Goal: Information Seeking & Learning: Compare options

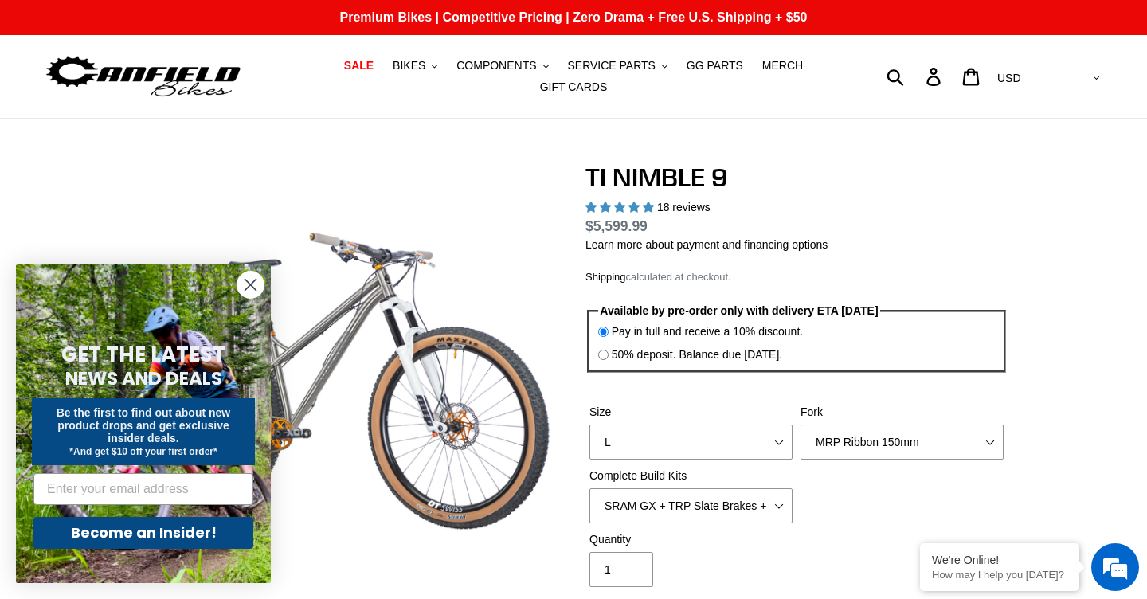
select select "highest-rating"
click at [421, 70] on span "BIKES" at bounding box center [409, 66] width 33 height 14
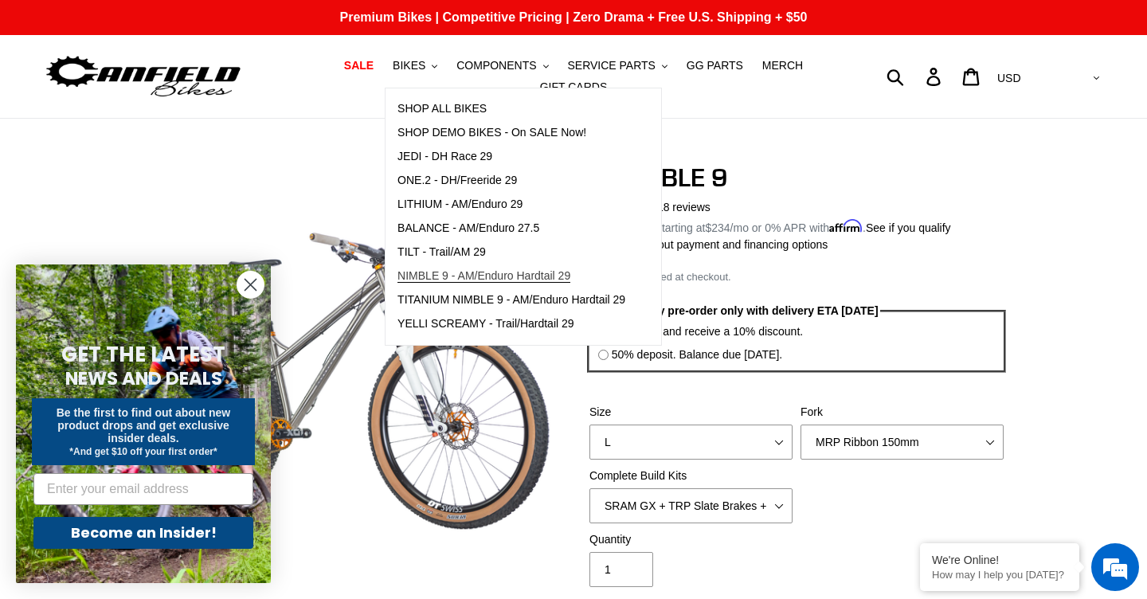
click at [514, 276] on span "NIMBLE 9 - AM/Enduro Hardtail 29" at bounding box center [483, 276] width 173 height 14
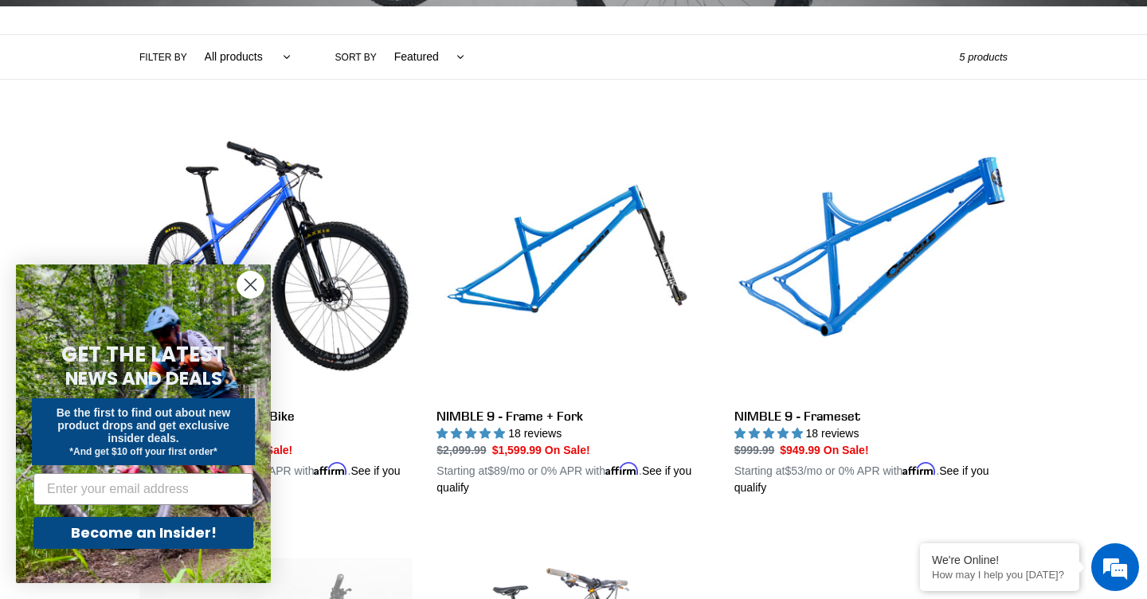
scroll to position [358, 0]
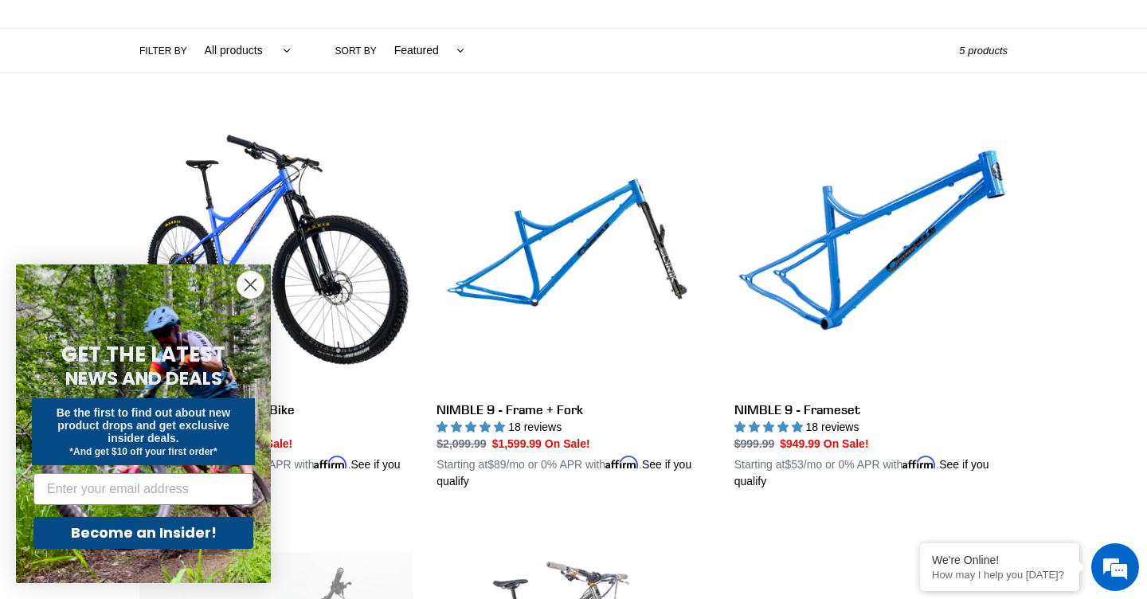
click at [253, 280] on circle "Close dialog" at bounding box center [250, 285] width 26 height 26
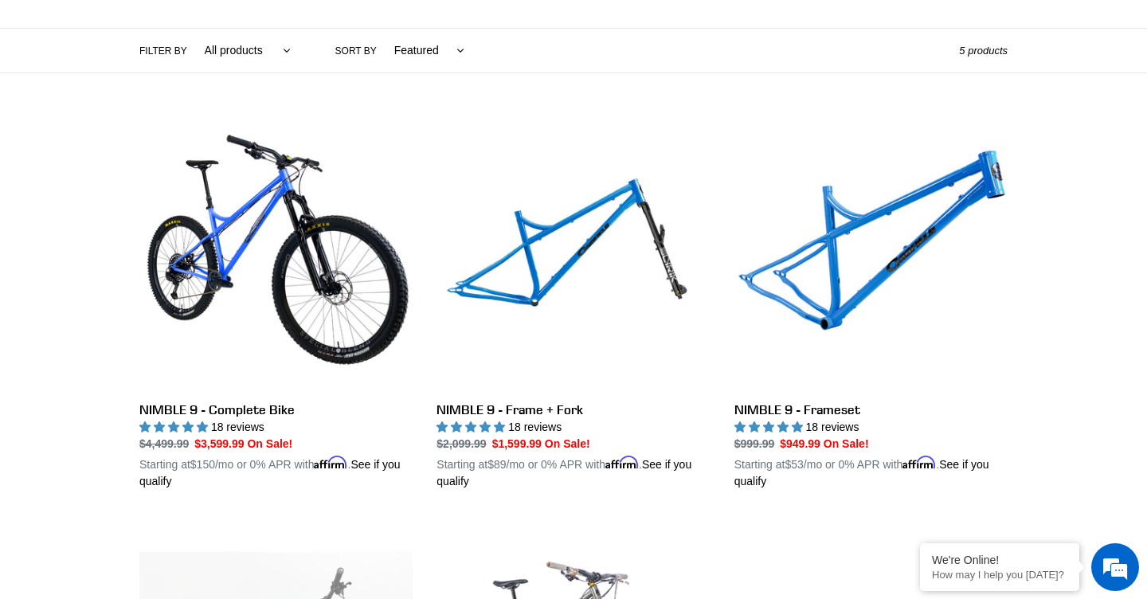
scroll to position [0, 0]
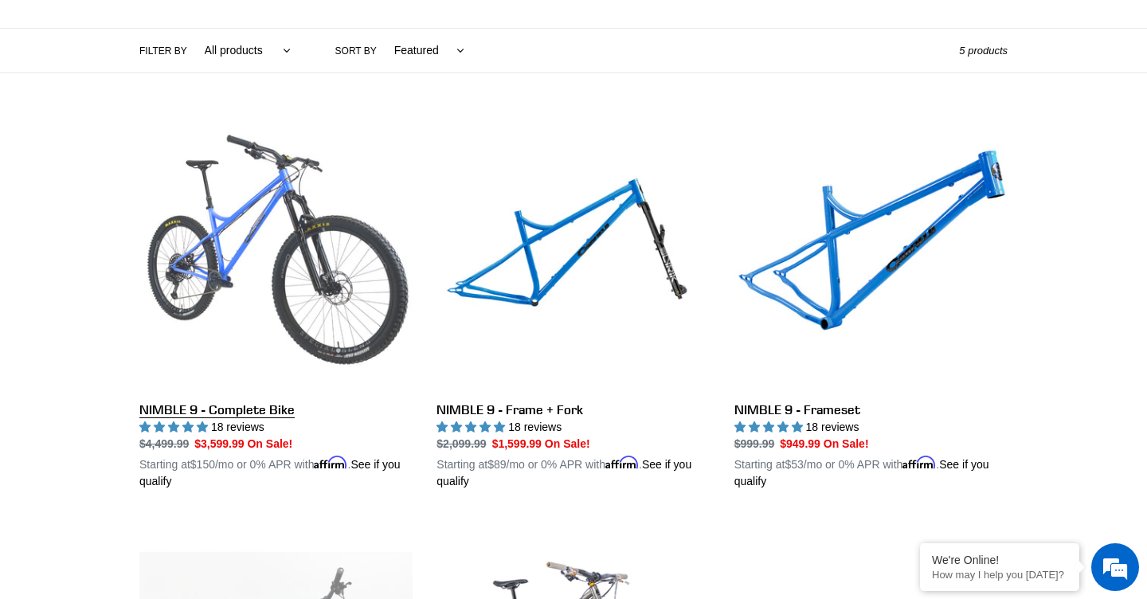
click at [253, 305] on link "NIMBLE 9 - Complete Bike" at bounding box center [275, 303] width 273 height 373
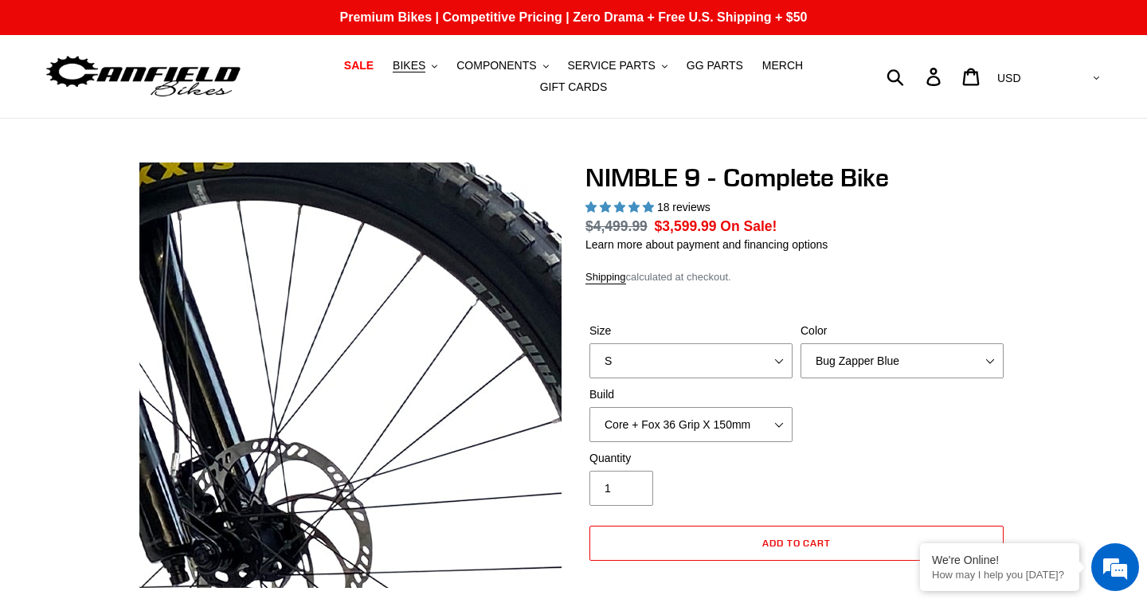
select select "highest-rating"
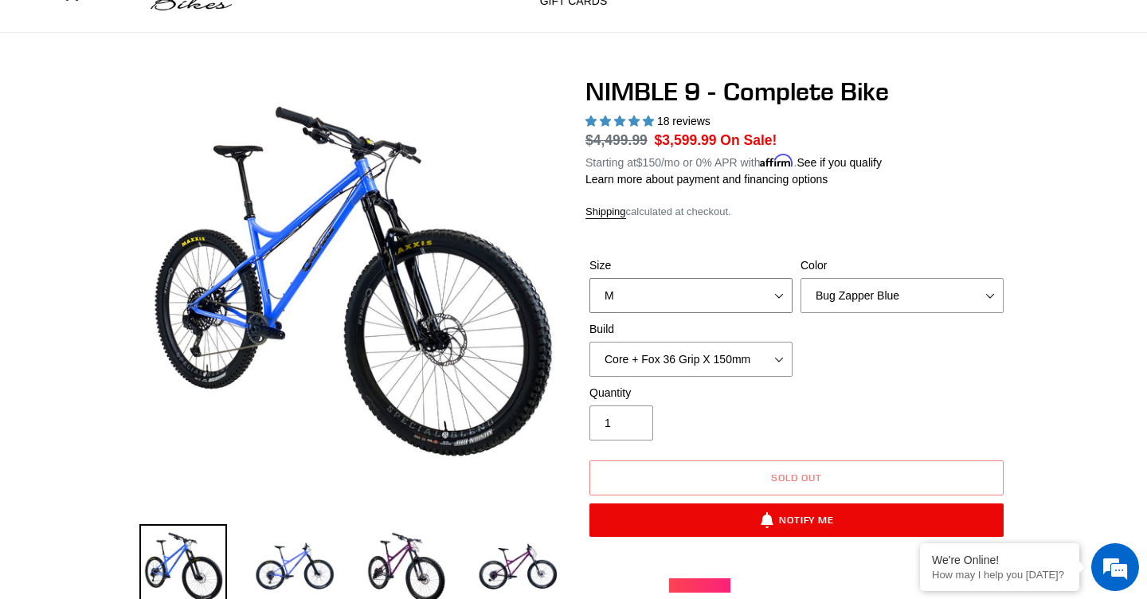
select select "S"
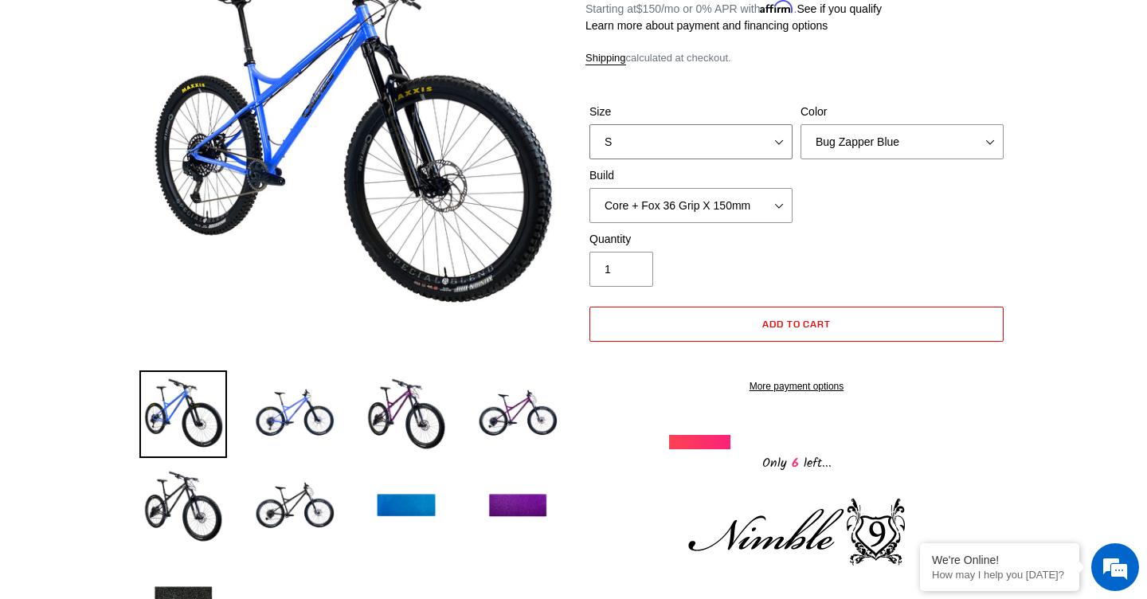
scroll to position [242, 0]
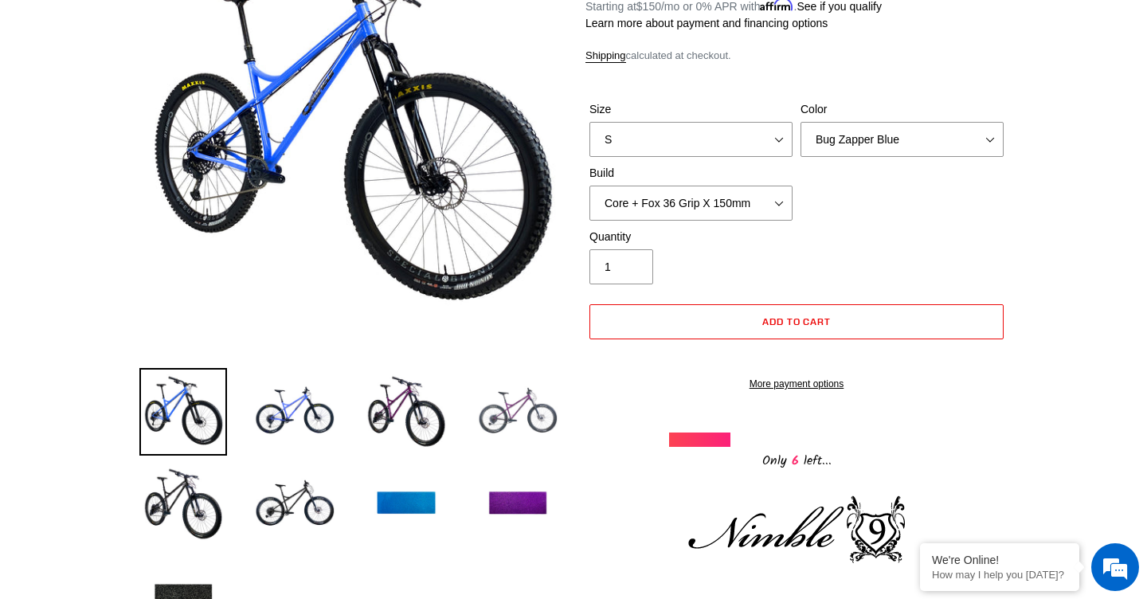
click at [514, 405] on img at bounding box center [518, 412] width 88 height 88
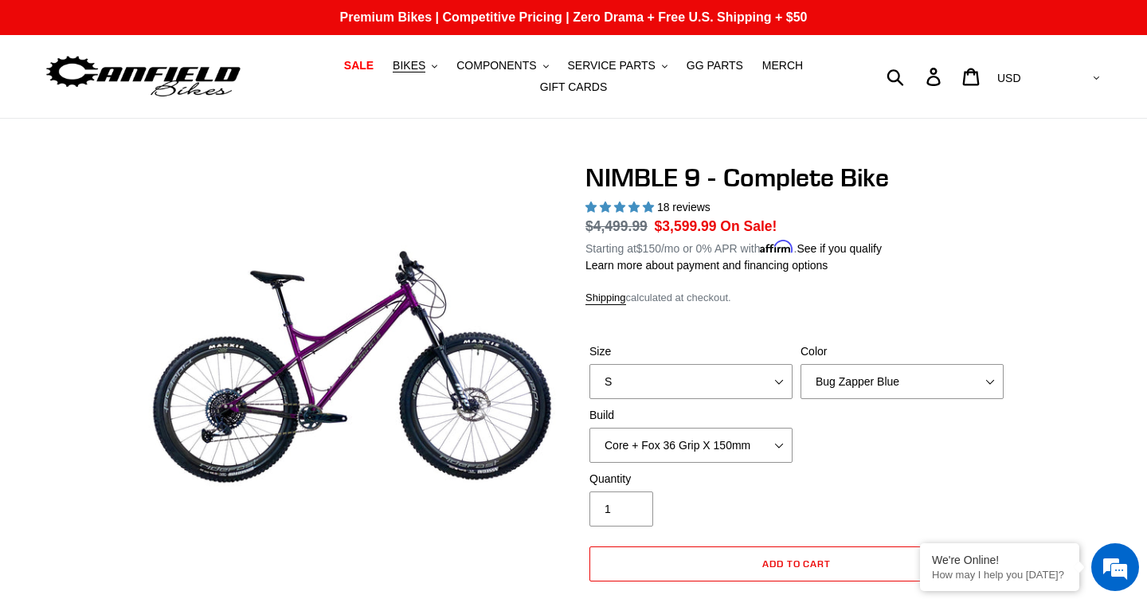
scroll to position [0, 0]
click at [422, 66] on span "BIKES" at bounding box center [409, 66] width 33 height 14
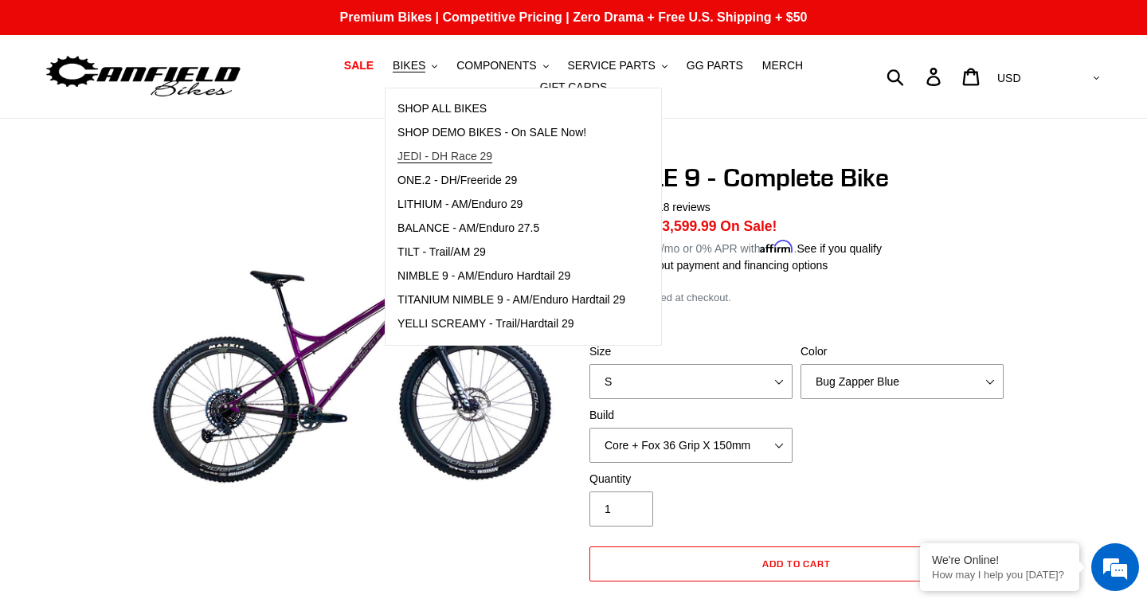
scroll to position [6, 0]
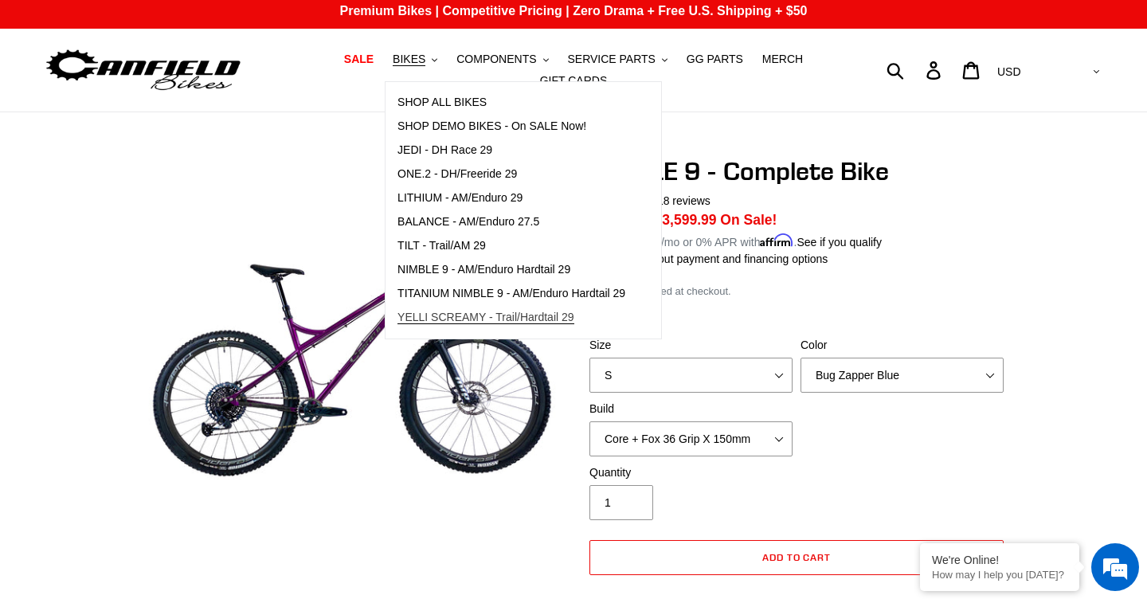
click at [526, 318] on span "YELLI SCREAMY - Trail/Hardtail 29" at bounding box center [485, 318] width 177 height 14
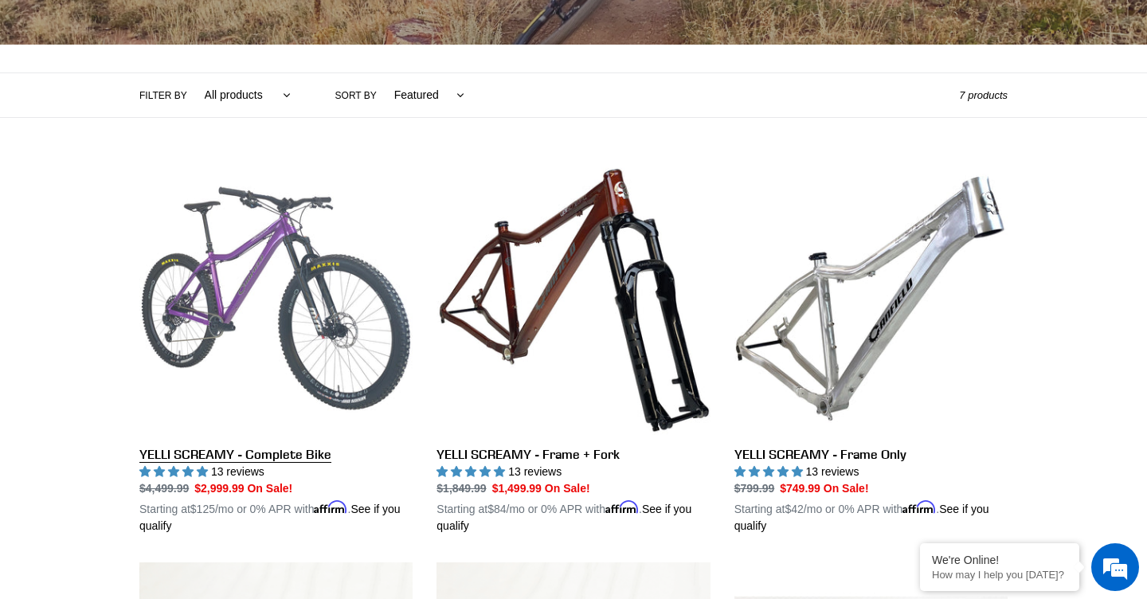
scroll to position [313, 0]
click at [256, 342] on link "YELLI SCREAMY - Complete Bike" at bounding box center [275, 348] width 273 height 373
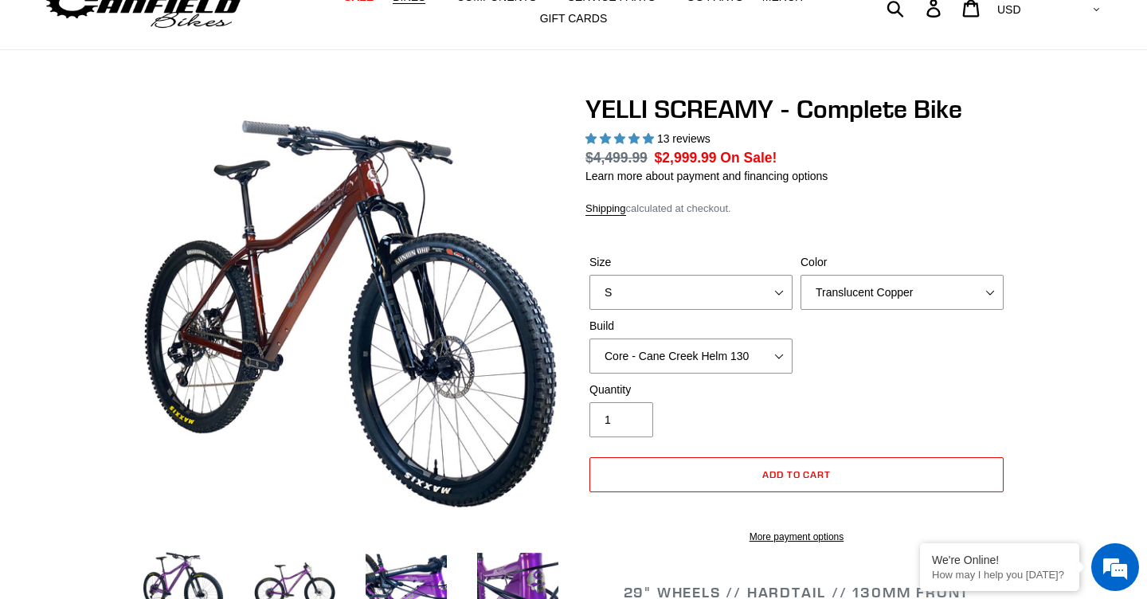
select select "highest-rating"
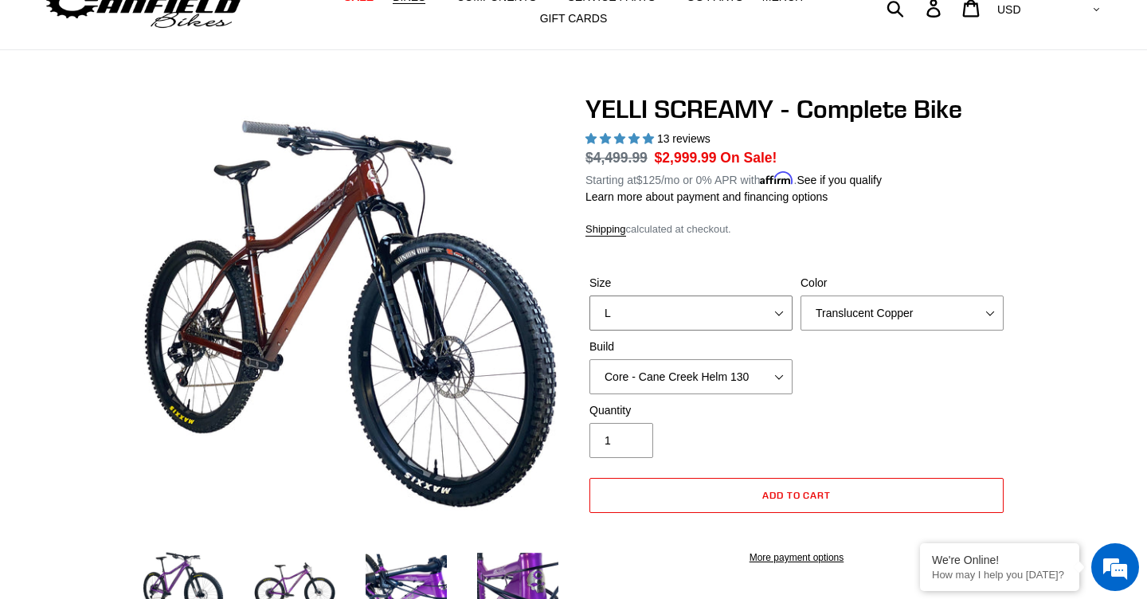
select select "M"
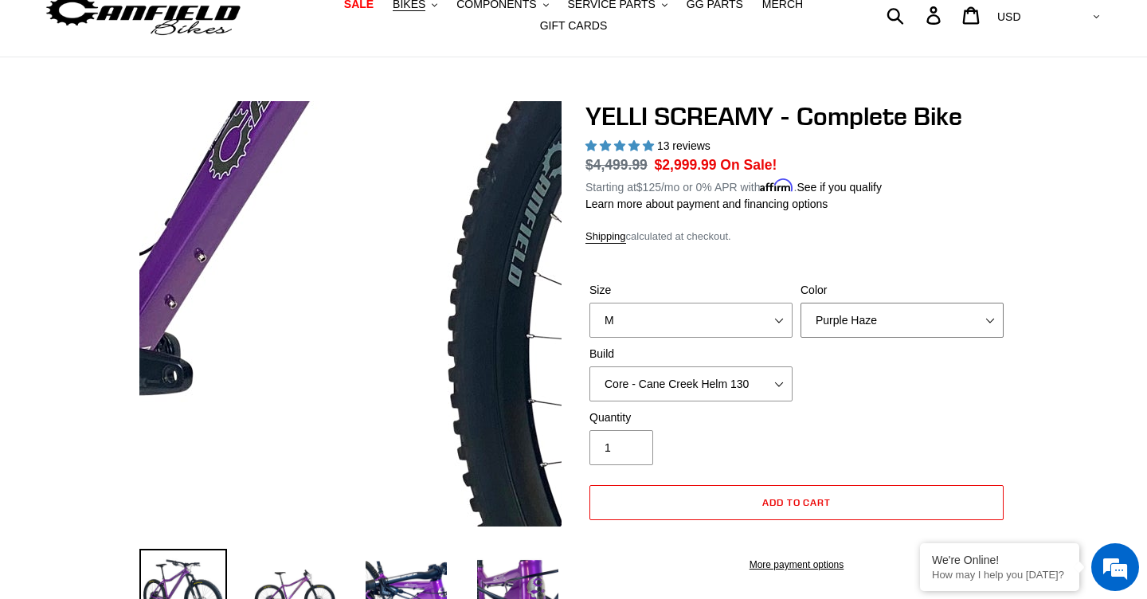
scroll to position [72, 0]
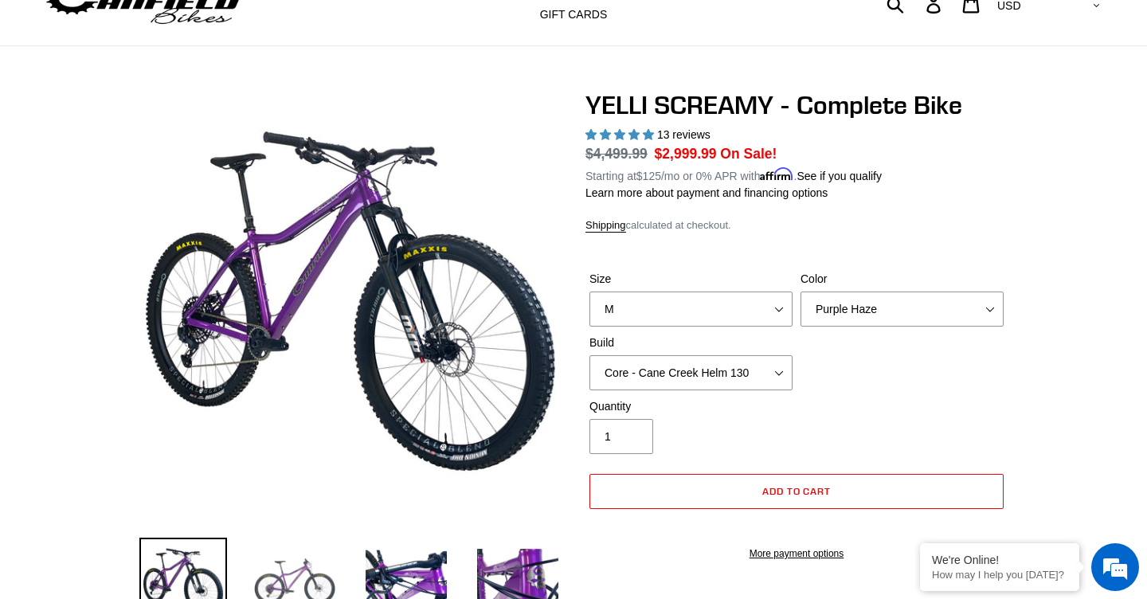
click at [292, 577] on img at bounding box center [295, 582] width 88 height 88
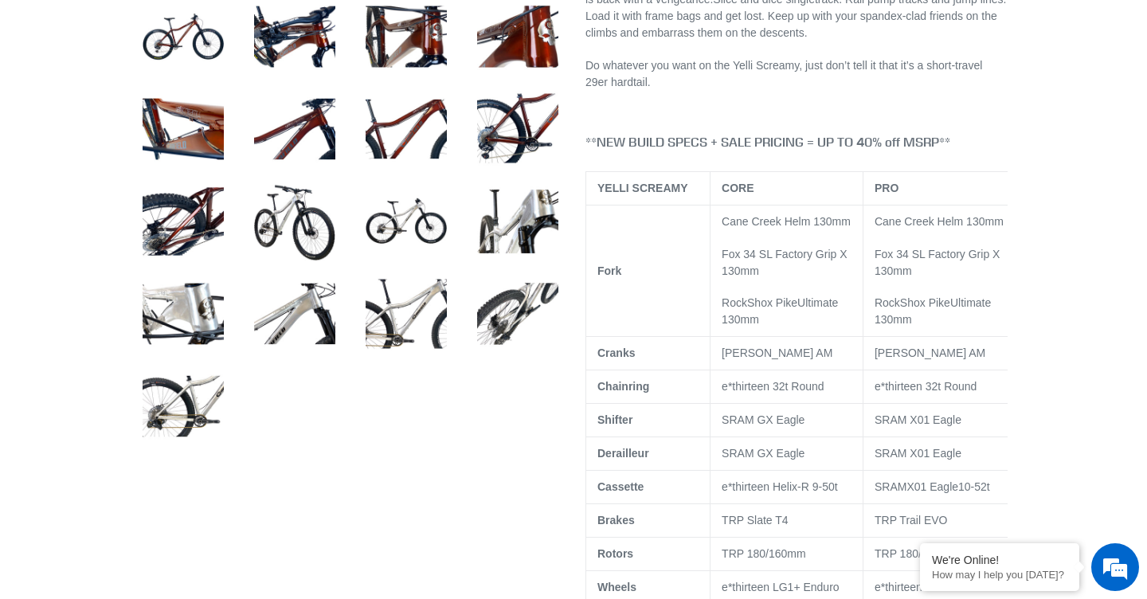
scroll to position [803, 0]
click at [403, 217] on img at bounding box center [406, 221] width 88 height 88
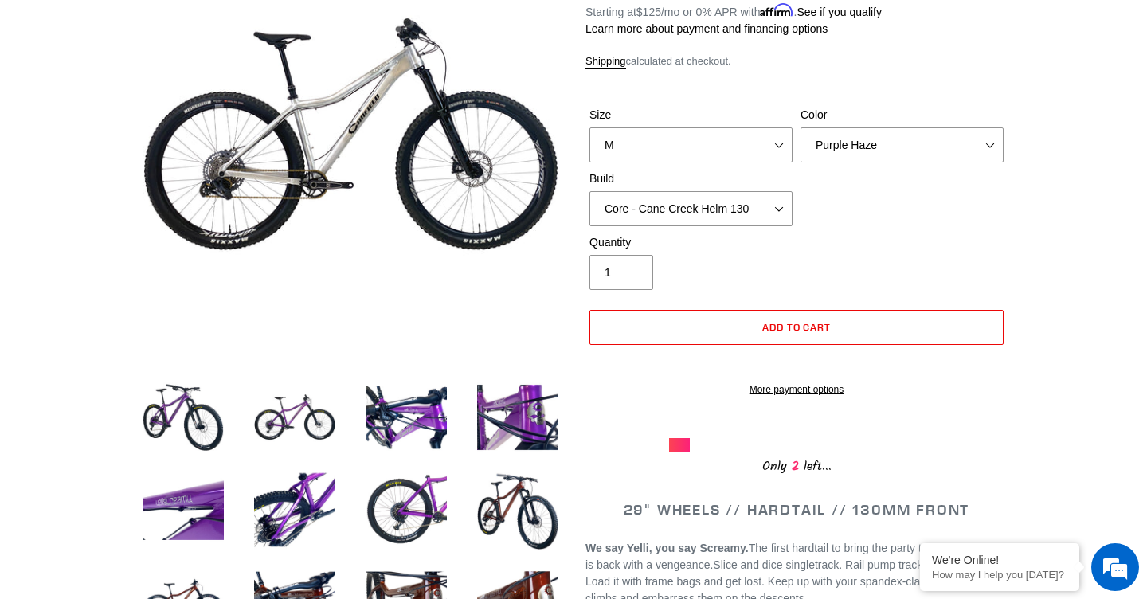
scroll to position [234, 0]
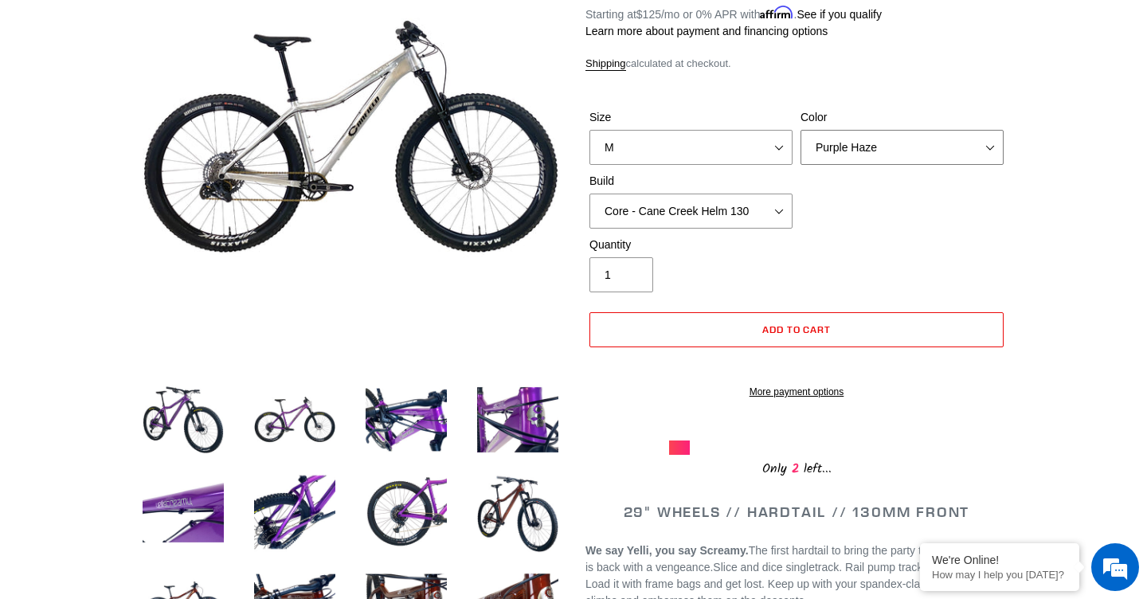
select select "Raw"
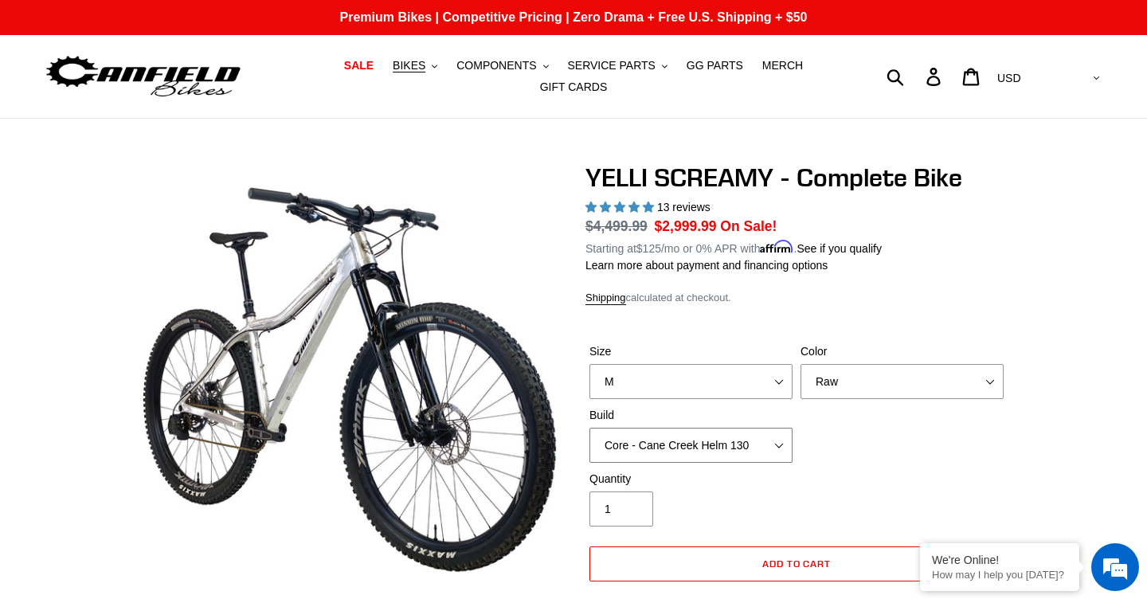
select select "Core - Fox 34 SL Factory Grip X 130"
select select "L"
select select "Core - Fox 34 SL Factory Grip X 130"
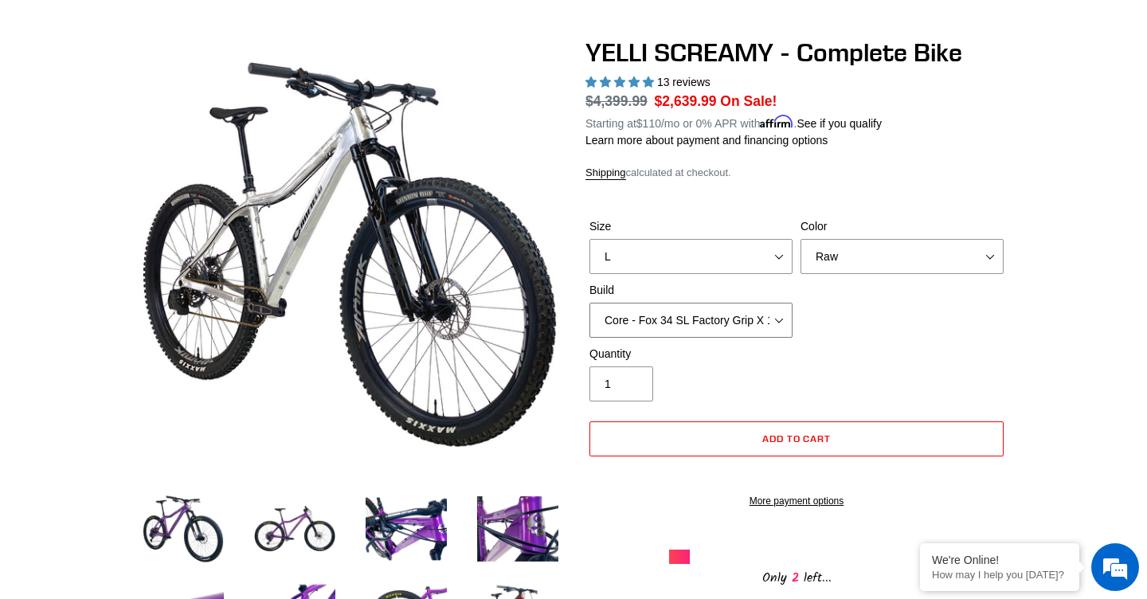
scroll to position [126, 0]
select select "Purple Haze"
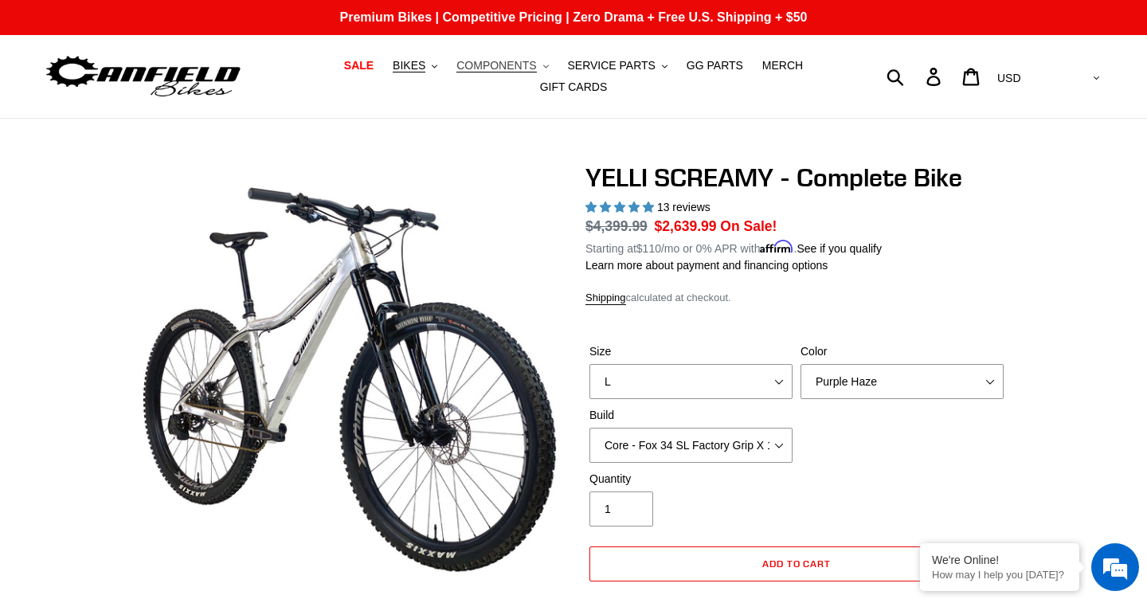
click at [503, 66] on span "COMPONENTS" at bounding box center [496, 66] width 80 height 14
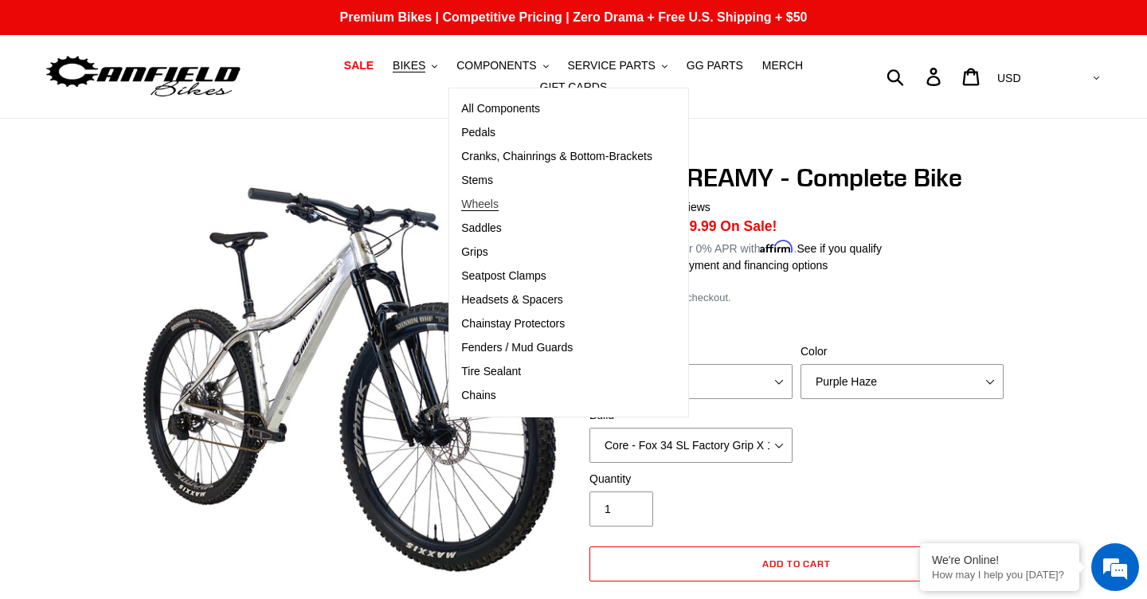
click at [492, 205] on span "Wheels" at bounding box center [479, 205] width 37 height 14
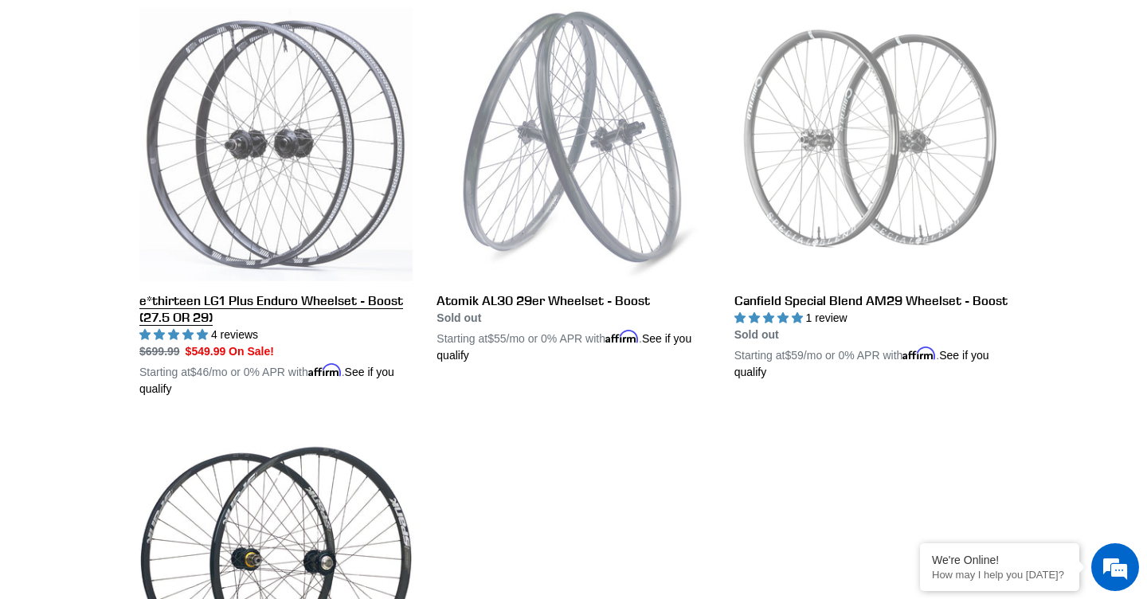
click at [280, 302] on link "e*thirteen LG1 Plus Enduro Wheelset - Boost (27.5 OR 29)" at bounding box center [275, 202] width 273 height 389
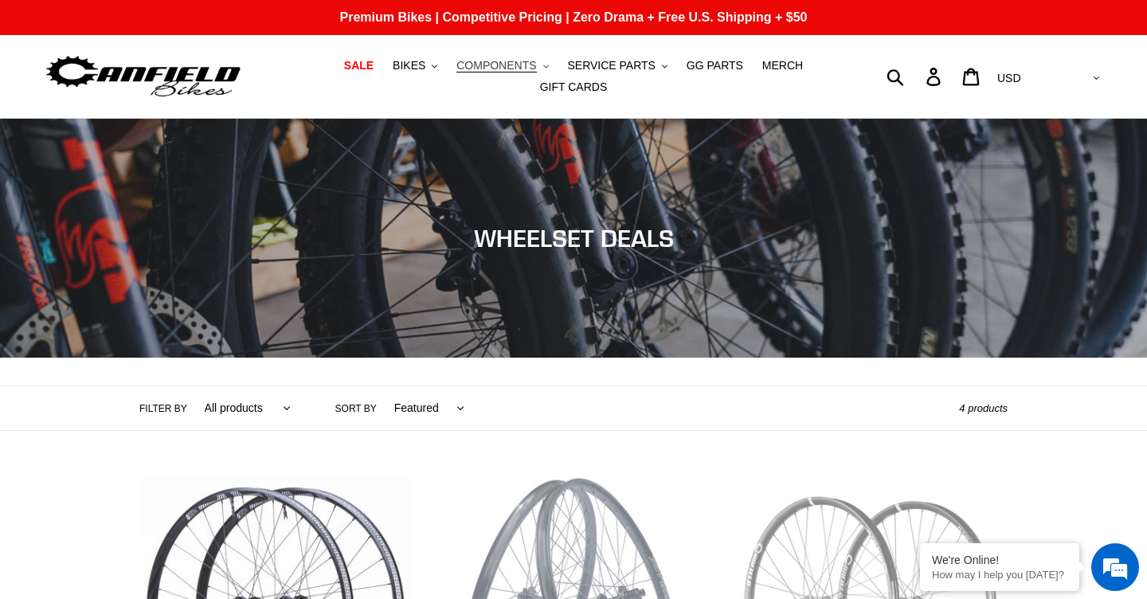
click at [484, 65] on span "COMPONENTS" at bounding box center [496, 66] width 80 height 14
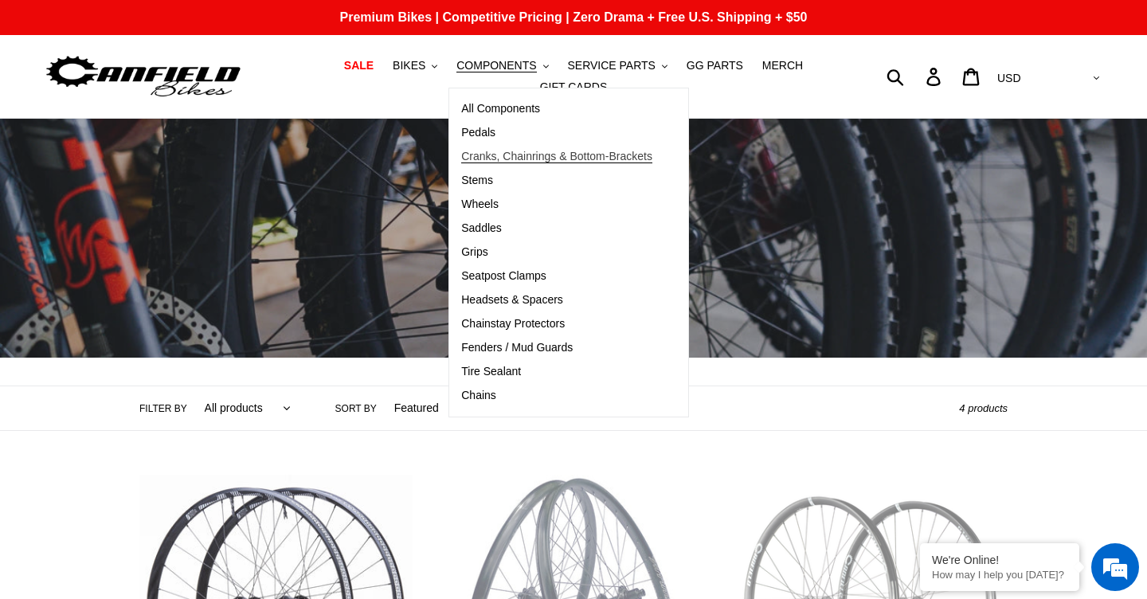
click at [497, 158] on span "Cranks, Chainrings & Bottom-Brackets" at bounding box center [556, 157] width 191 height 14
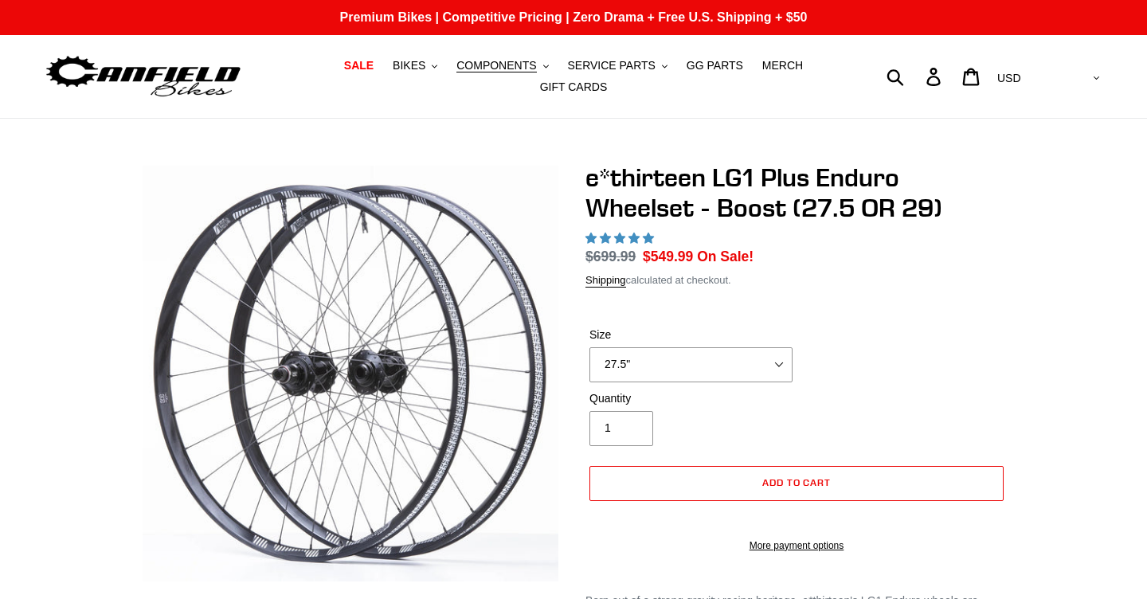
select select "highest-rating"
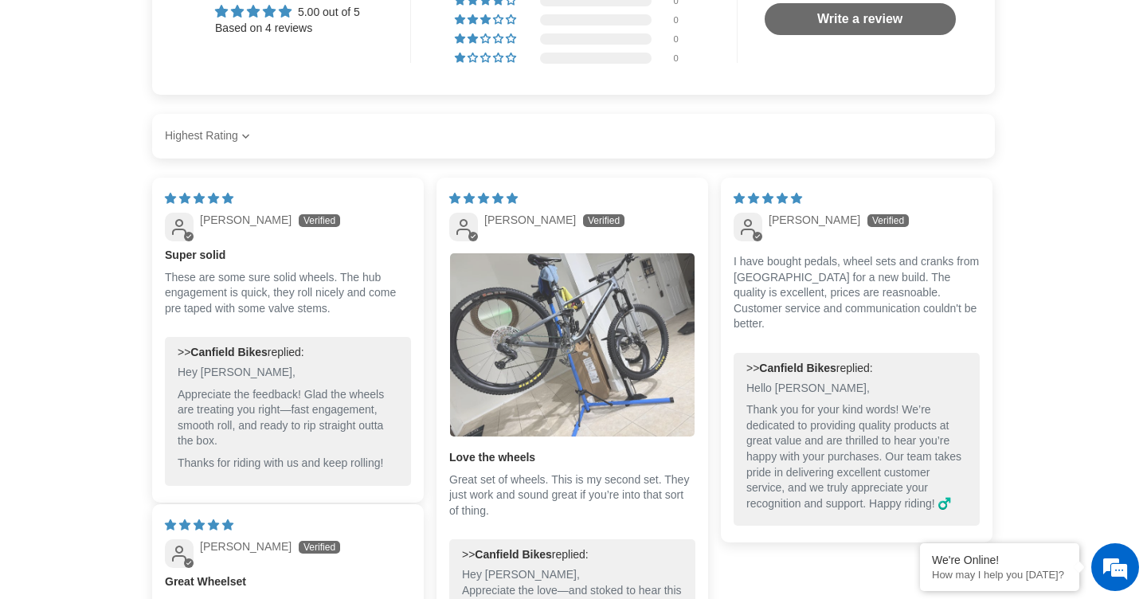
scroll to position [1192, 0]
